Goal: Transaction & Acquisition: Purchase product/service

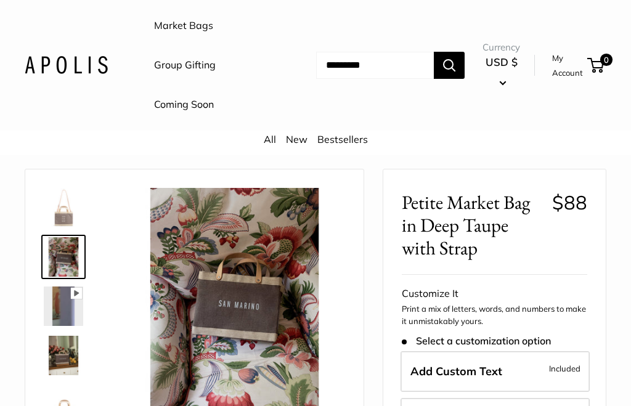
click at [69, 349] on img at bounding box center [63, 355] width 39 height 39
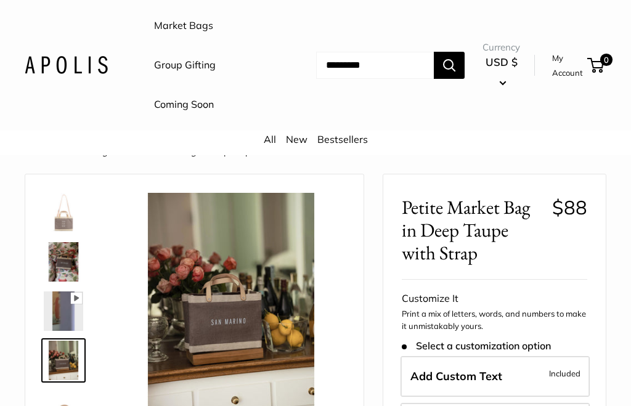
scroll to position [9, 0]
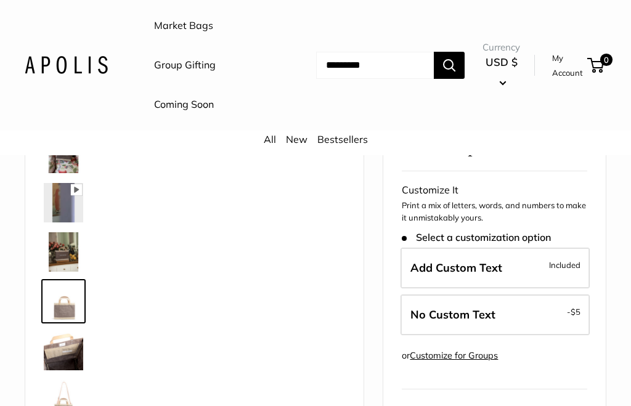
click at [80, 354] on img at bounding box center [63, 351] width 39 height 39
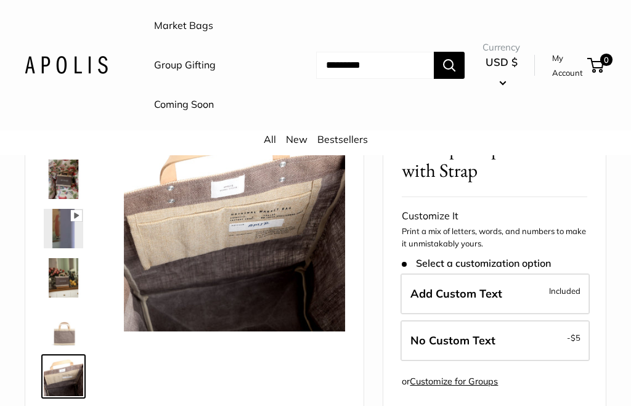
scroll to position [96, 0]
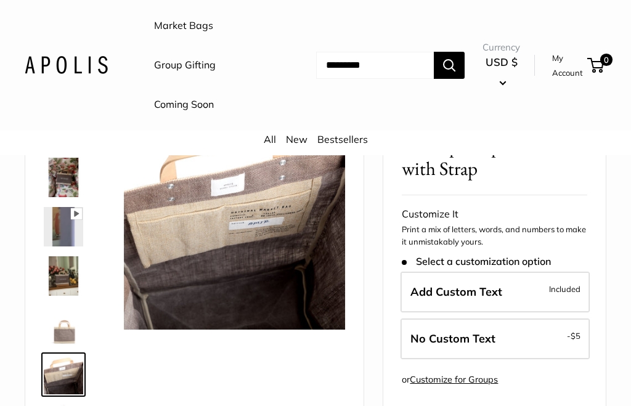
click at [74, 371] on img at bounding box center [63, 374] width 39 height 39
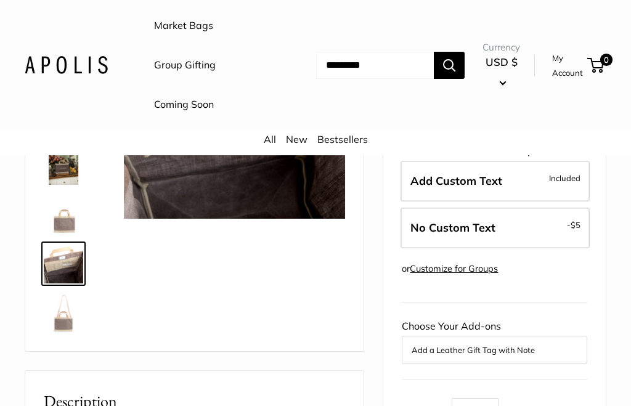
scroll to position [203, 0]
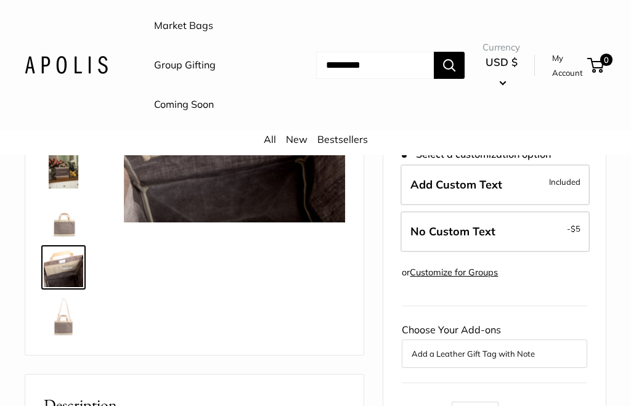
click at [59, 325] on img at bounding box center [63, 316] width 39 height 39
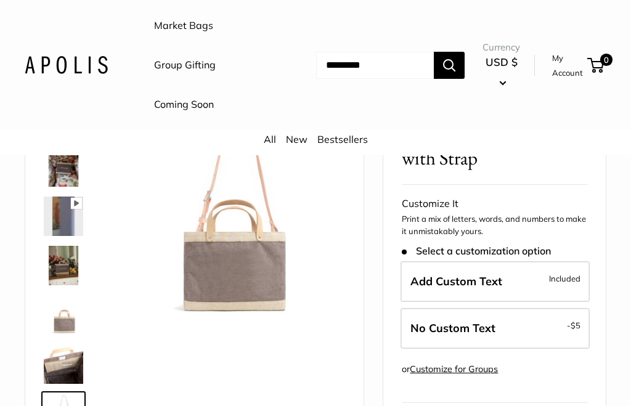
click at [71, 321] on img at bounding box center [63, 315] width 39 height 39
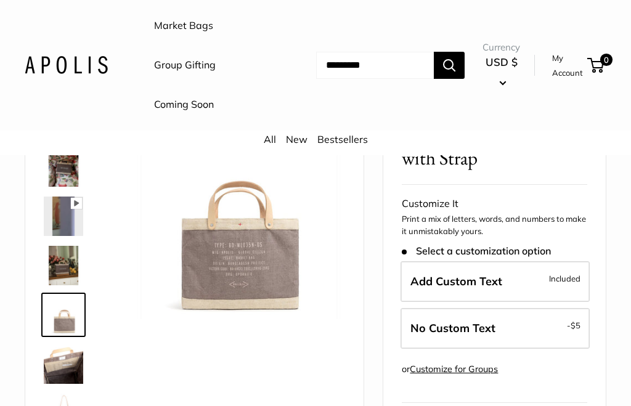
click at [75, 266] on img at bounding box center [63, 265] width 39 height 39
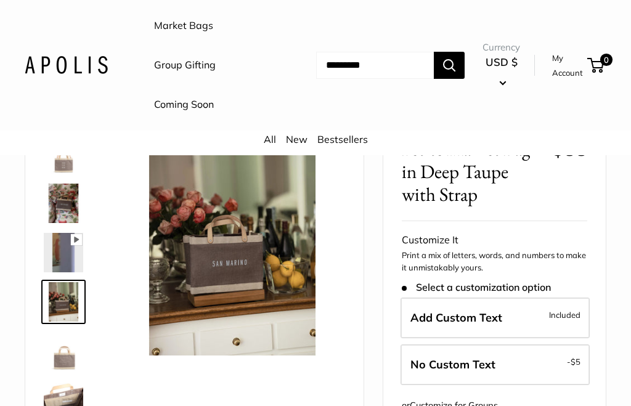
scroll to position [68, 0]
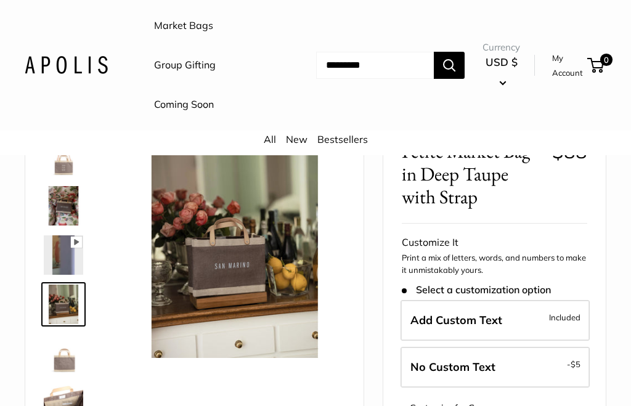
click at [73, 206] on img at bounding box center [63, 205] width 39 height 39
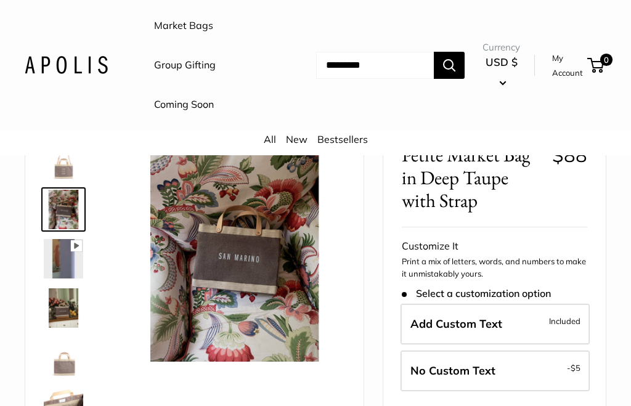
click at [275, 269] on img at bounding box center [234, 251] width 221 height 221
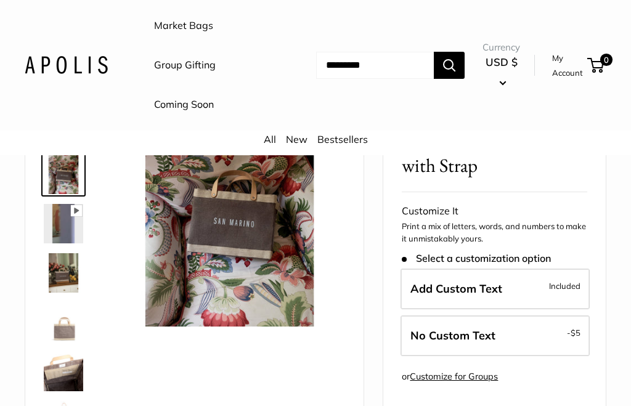
scroll to position [94, 0]
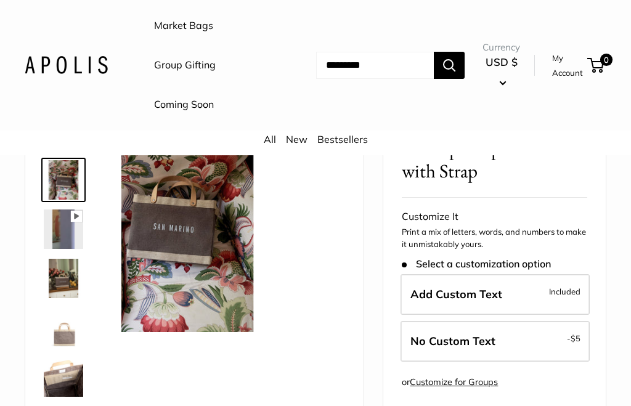
click at [265, 256] on img at bounding box center [169, 221] width 221 height 221
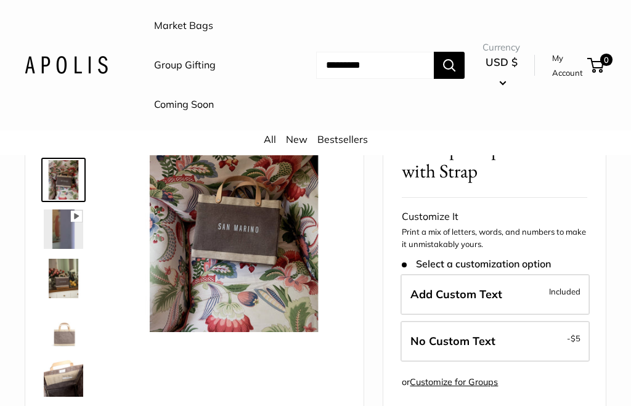
click at [74, 175] on img at bounding box center [63, 179] width 39 height 39
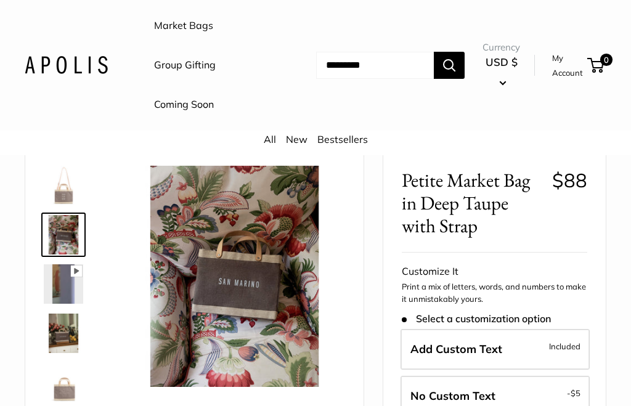
scroll to position [43, 0]
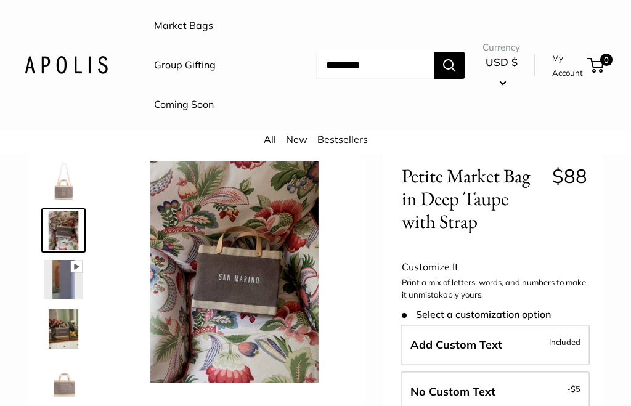
click at [75, 279] on img at bounding box center [63, 279] width 39 height 39
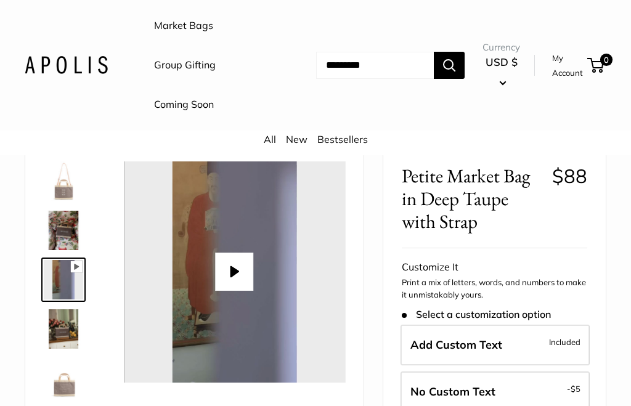
click at [234, 271] on button "Play" at bounding box center [235, 272] width 38 height 38
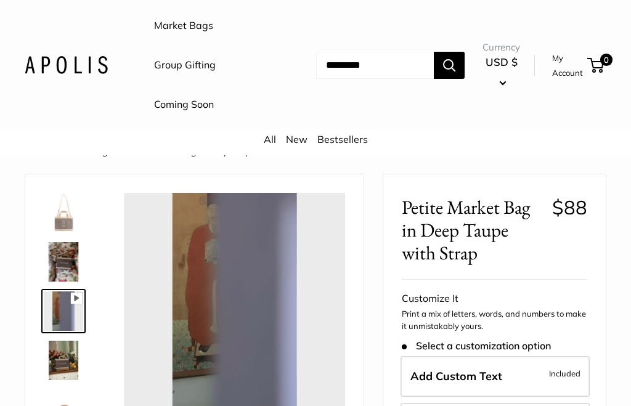
scroll to position [0, 0]
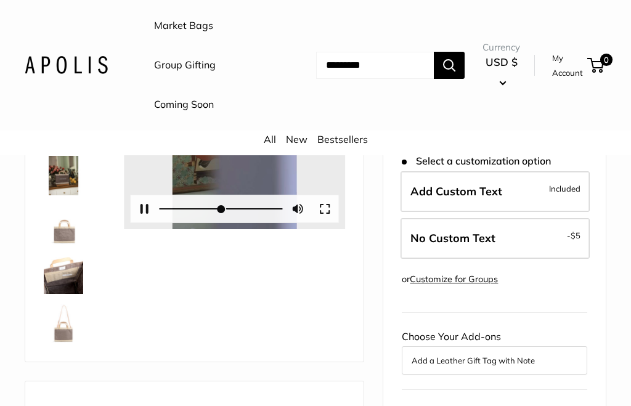
type input "*"
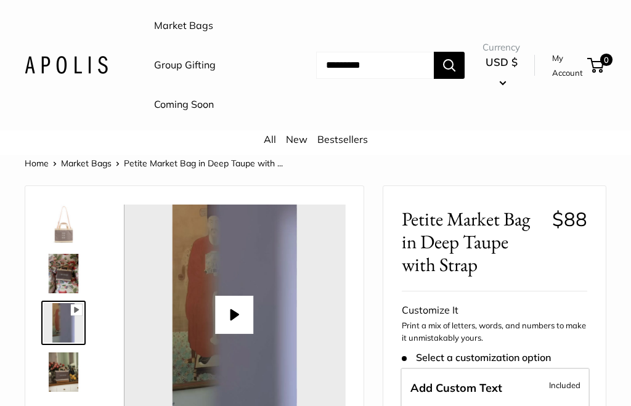
click at [67, 231] on img at bounding box center [63, 224] width 39 height 39
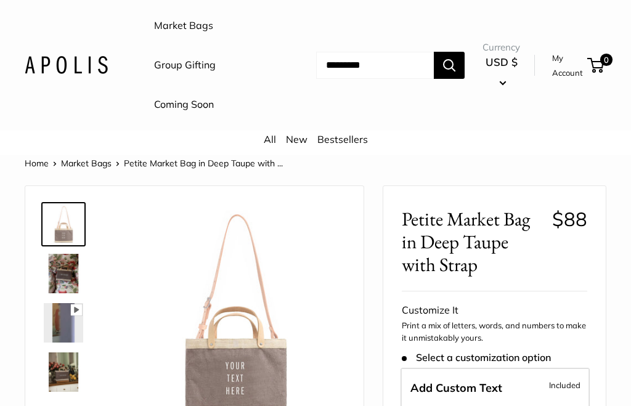
click at [67, 274] on img at bounding box center [63, 273] width 39 height 39
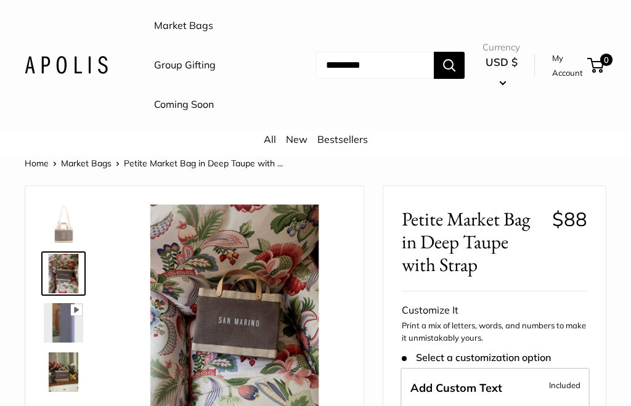
scroll to position [64, 0]
